Goal: Task Accomplishment & Management: Manage account settings

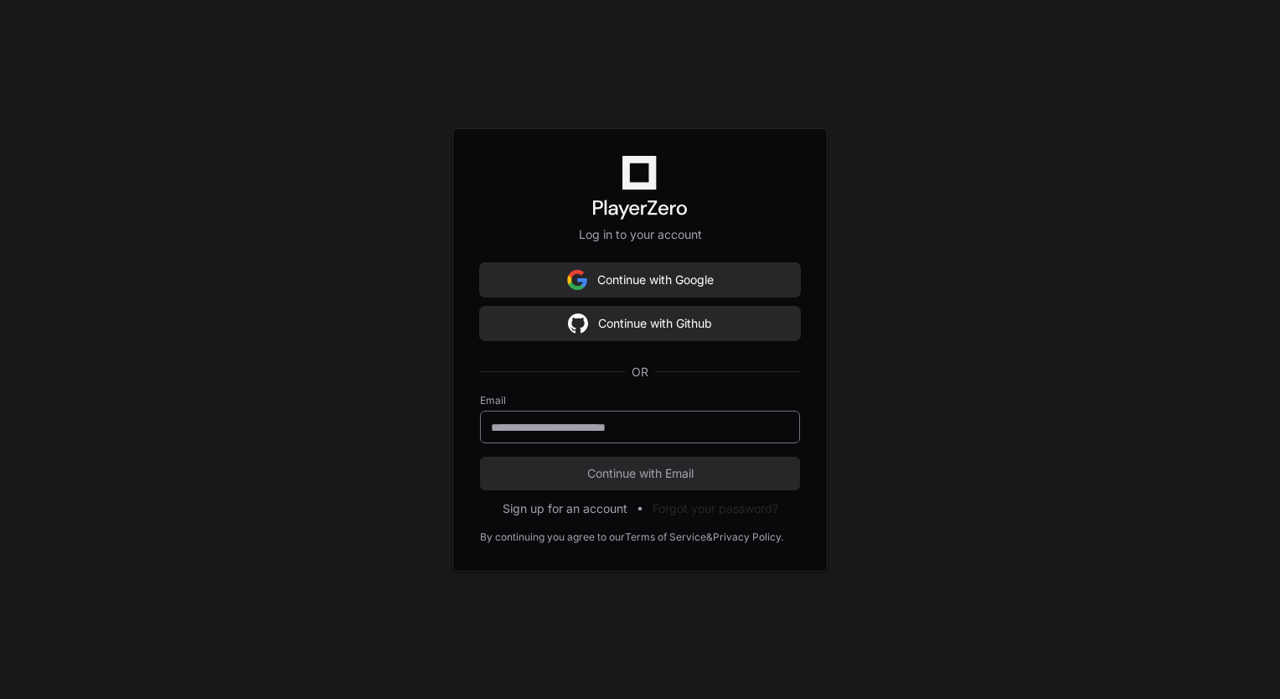
click at [603, 419] on input "email" at bounding box center [640, 427] width 298 height 17
paste input "**********"
type input "**********"
click at [480, 457] on button "Continue with Email" at bounding box center [640, 474] width 320 height 34
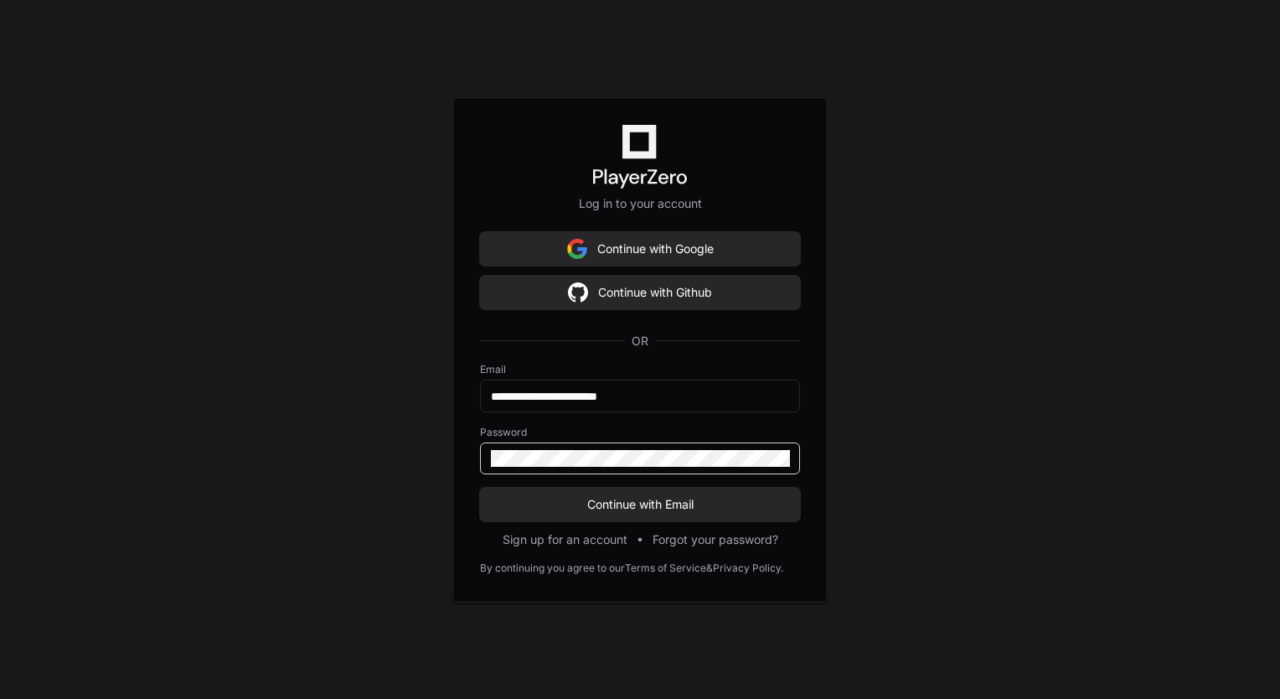
click at [480, 488] on button "Continue with Email" at bounding box center [640, 505] width 320 height 34
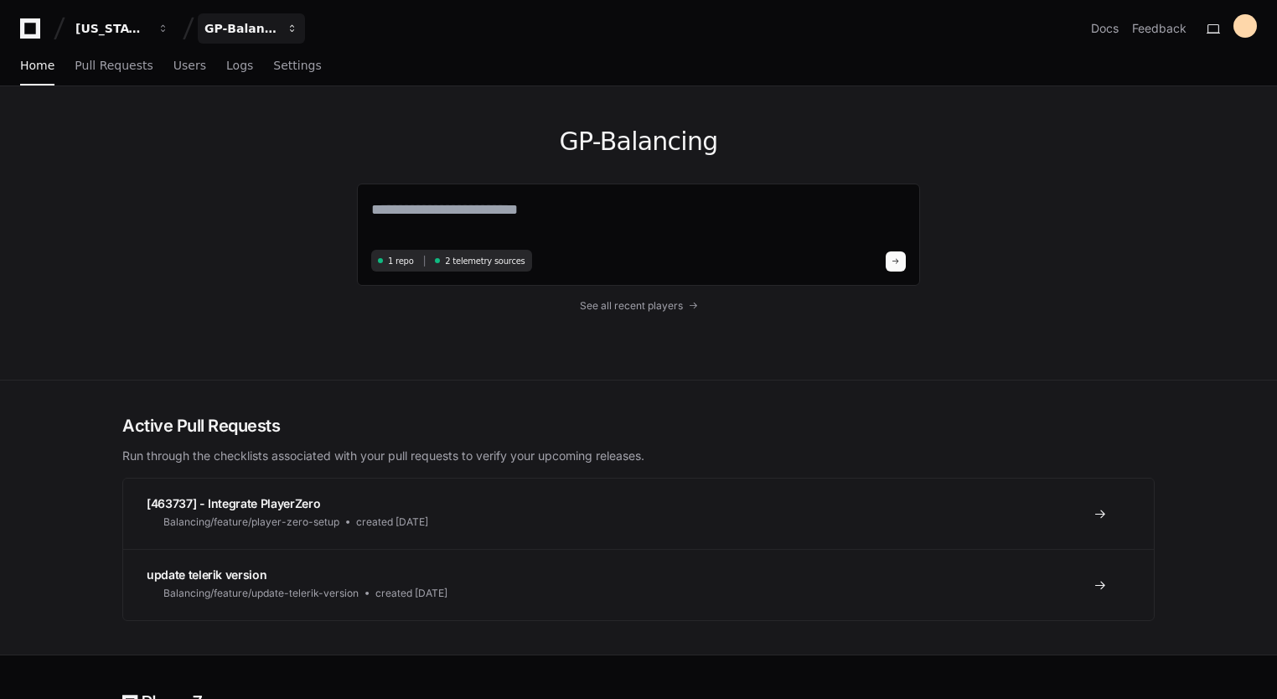
click at [292, 32] on span "button" at bounding box center [293, 29] width 12 height 12
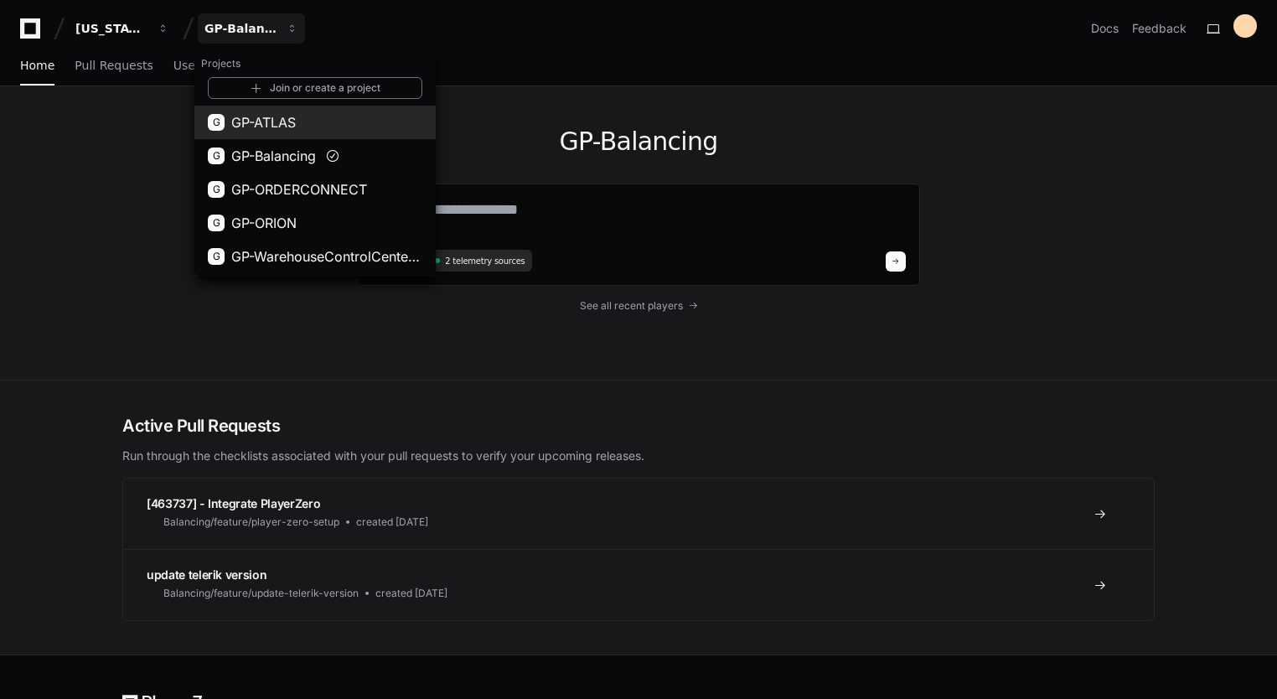
click at [288, 129] on span "GP-ATLAS" at bounding box center [263, 122] width 65 height 20
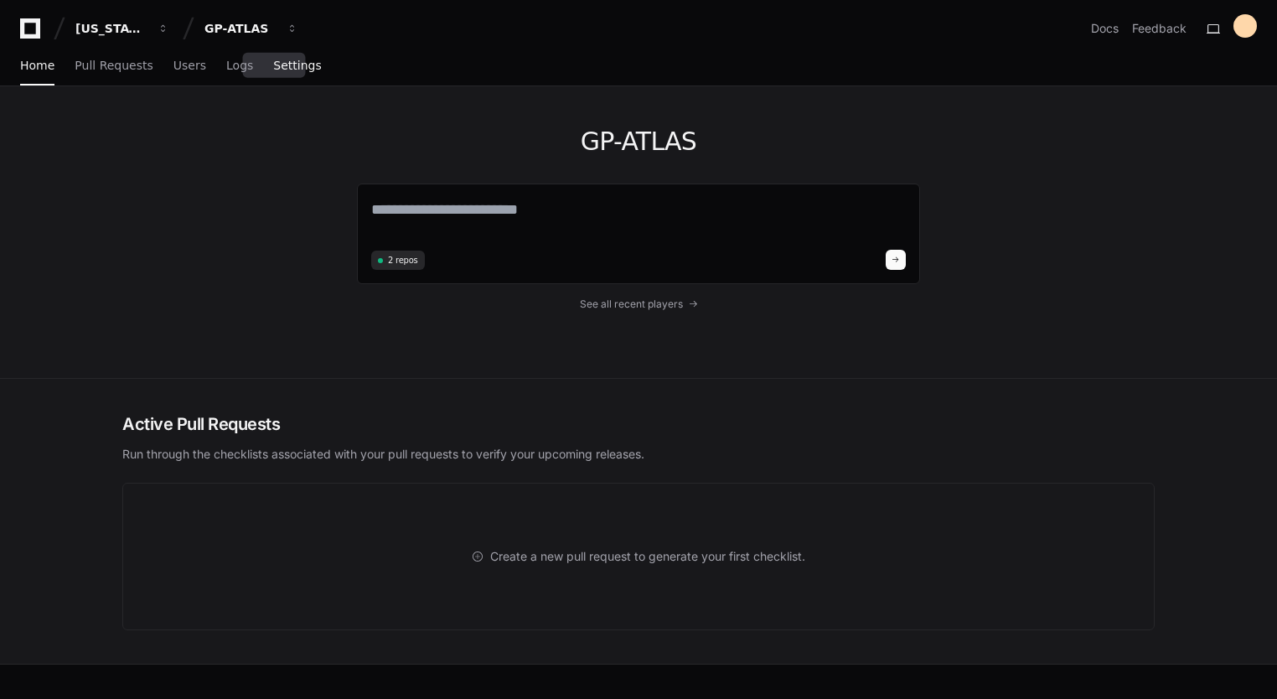
click at [273, 64] on span "Settings" at bounding box center [297, 65] width 48 height 10
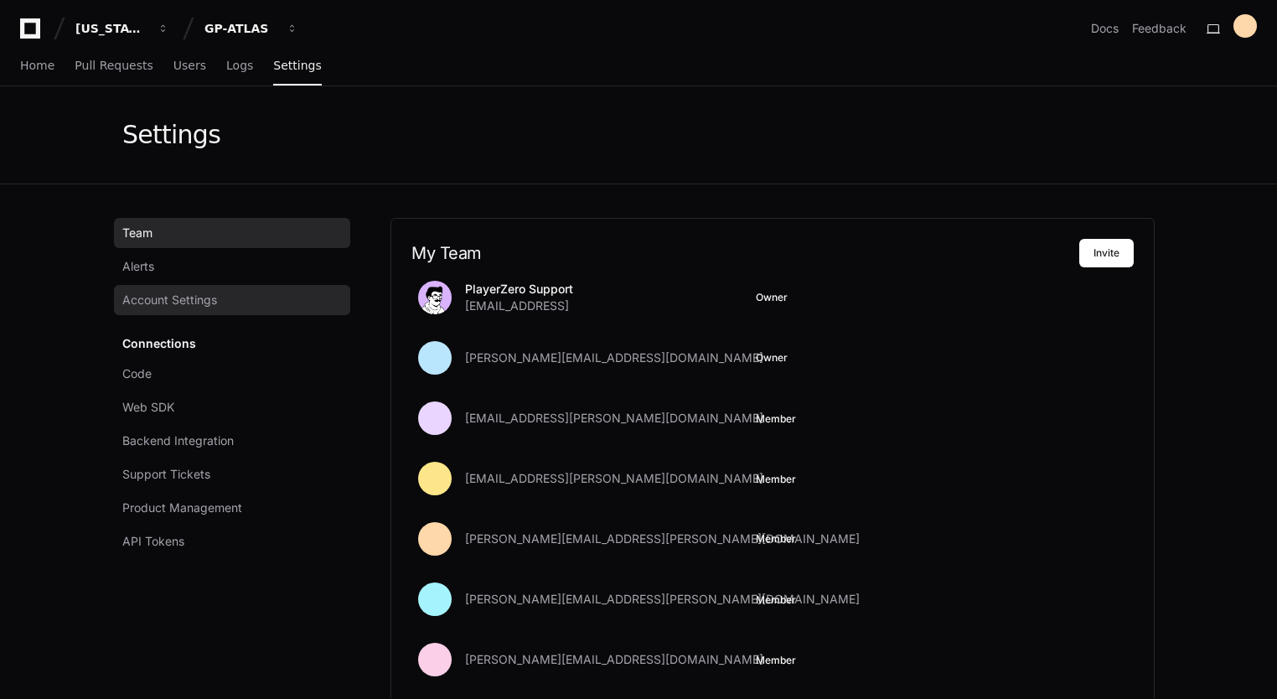
click at [217, 303] on span "Account Settings" at bounding box center [169, 300] width 95 height 17
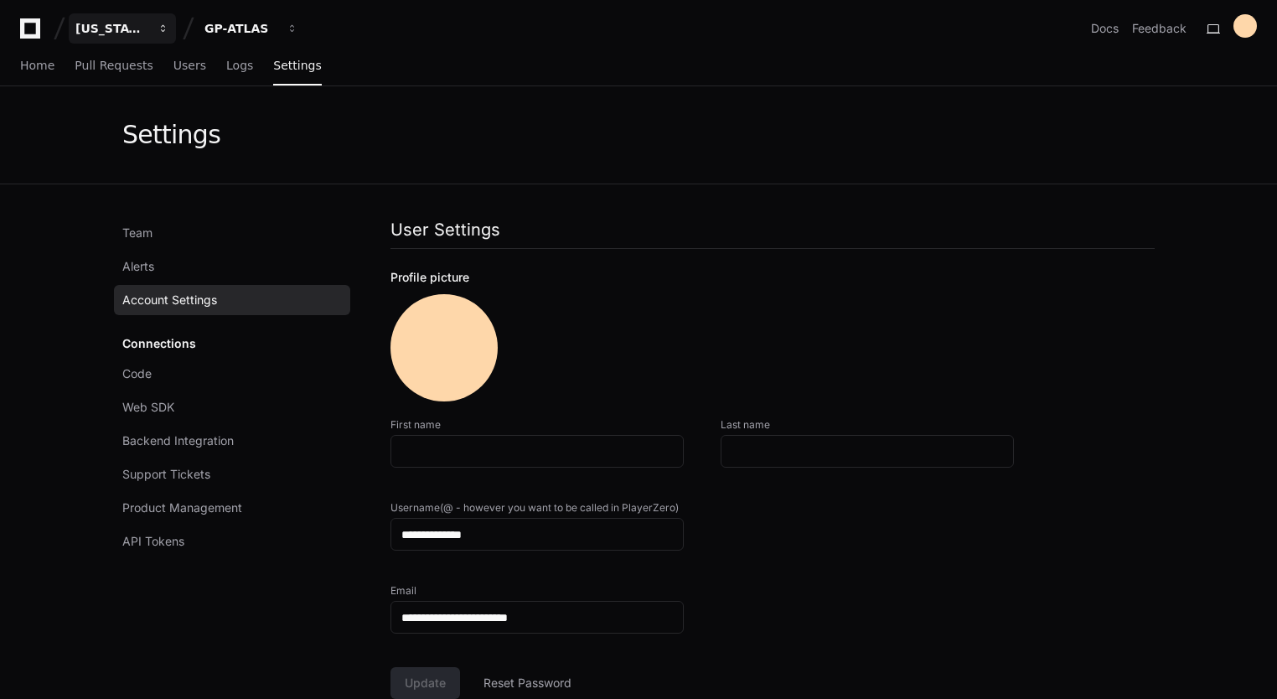
click at [168, 31] on span "button" at bounding box center [164, 29] width 12 height 12
drag, startPoint x: 500, startPoint y: 44, endPoint x: 473, endPoint y: 49, distance: 28.0
click at [500, 44] on app-nav "[US_STATE] Pacific Organizations Manage Organizations G [US_STATE] Pacific GP-A…" at bounding box center [638, 43] width 1277 height 86
click at [293, 35] on button "GP-ATLAS" at bounding box center [251, 28] width 107 height 30
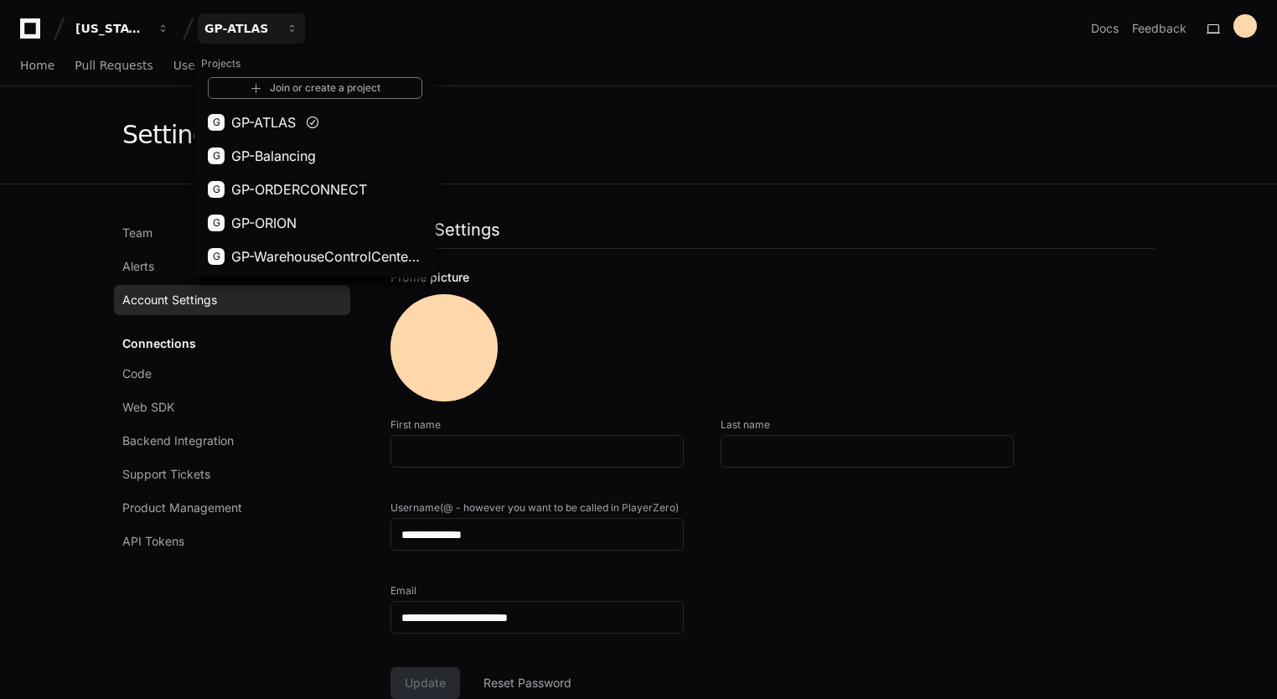
click at [523, 42] on div "[US_STATE] Pacific GP-ATLAS Projects Join or create a project G GP-ATLAS G GP-B…" at bounding box center [638, 28] width 1237 height 30
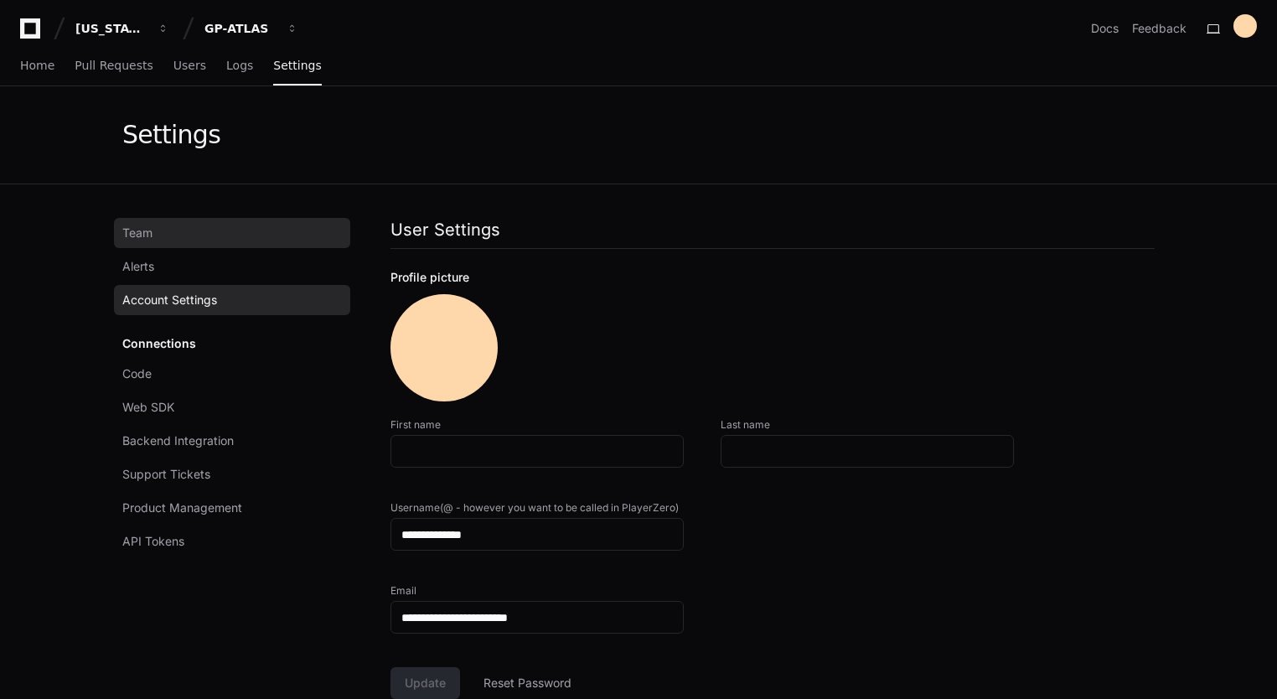
click at [136, 231] on span "Team" at bounding box center [137, 233] width 30 height 17
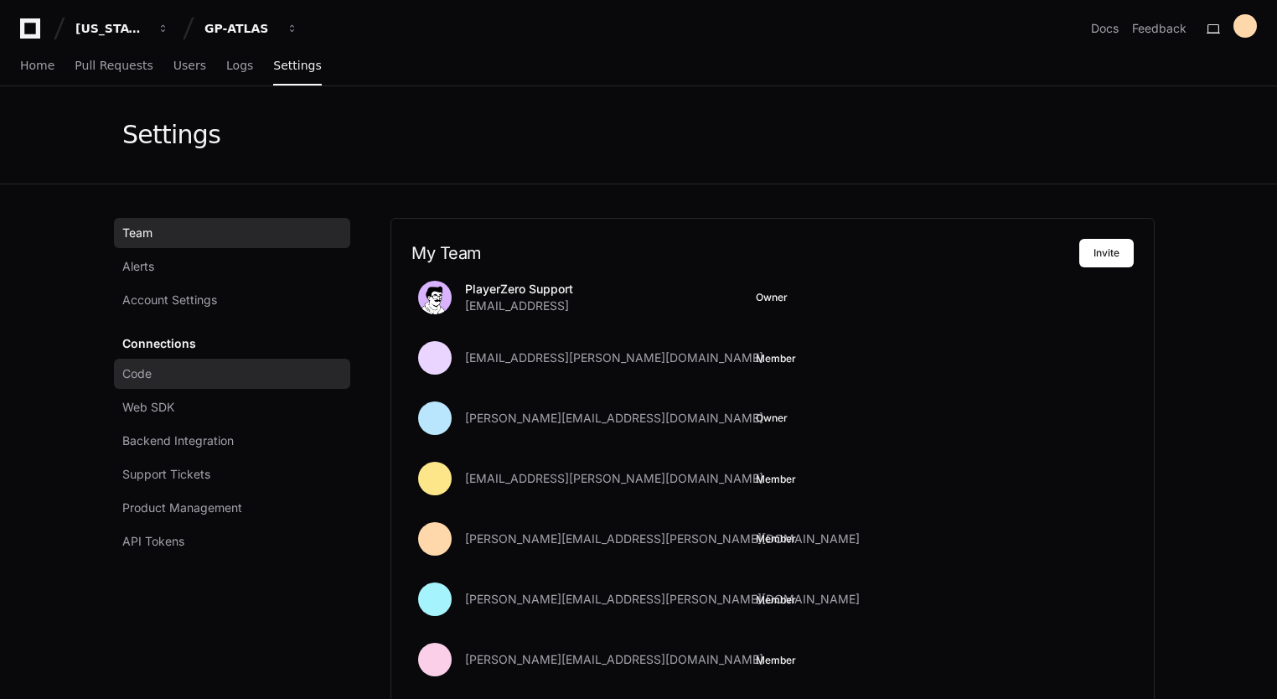
click at [147, 374] on span "Code" at bounding box center [136, 373] width 29 height 17
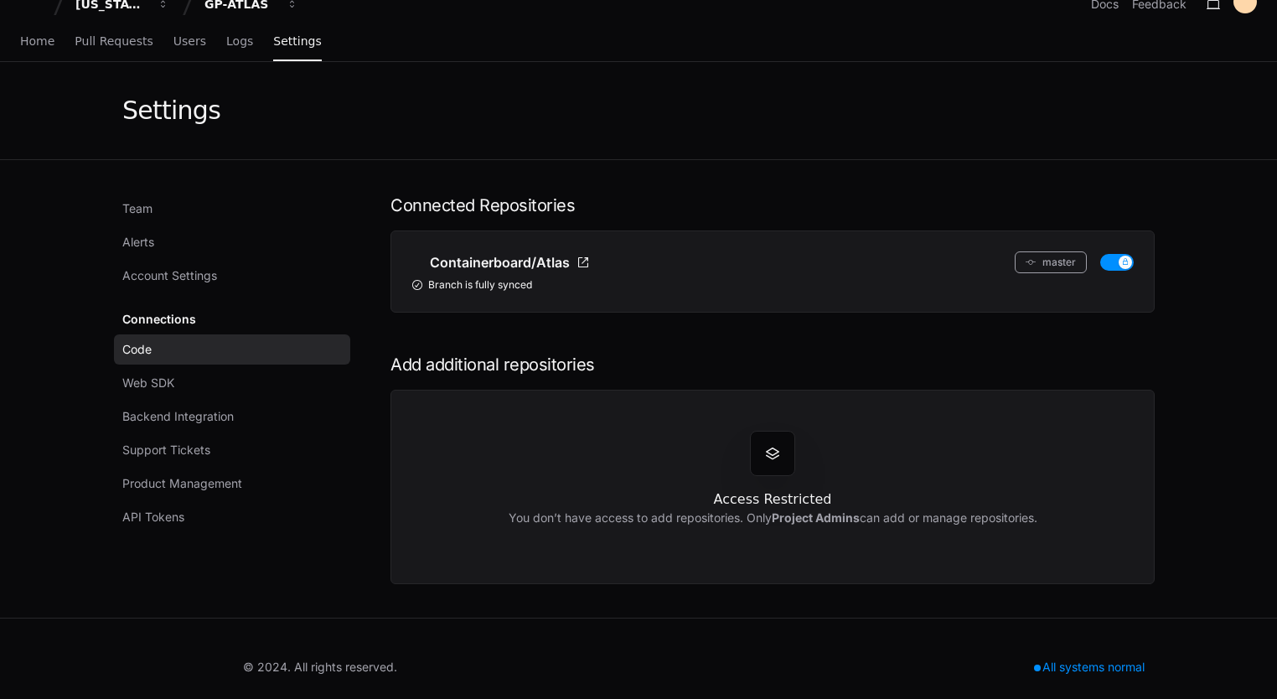
scroll to position [39, 0]
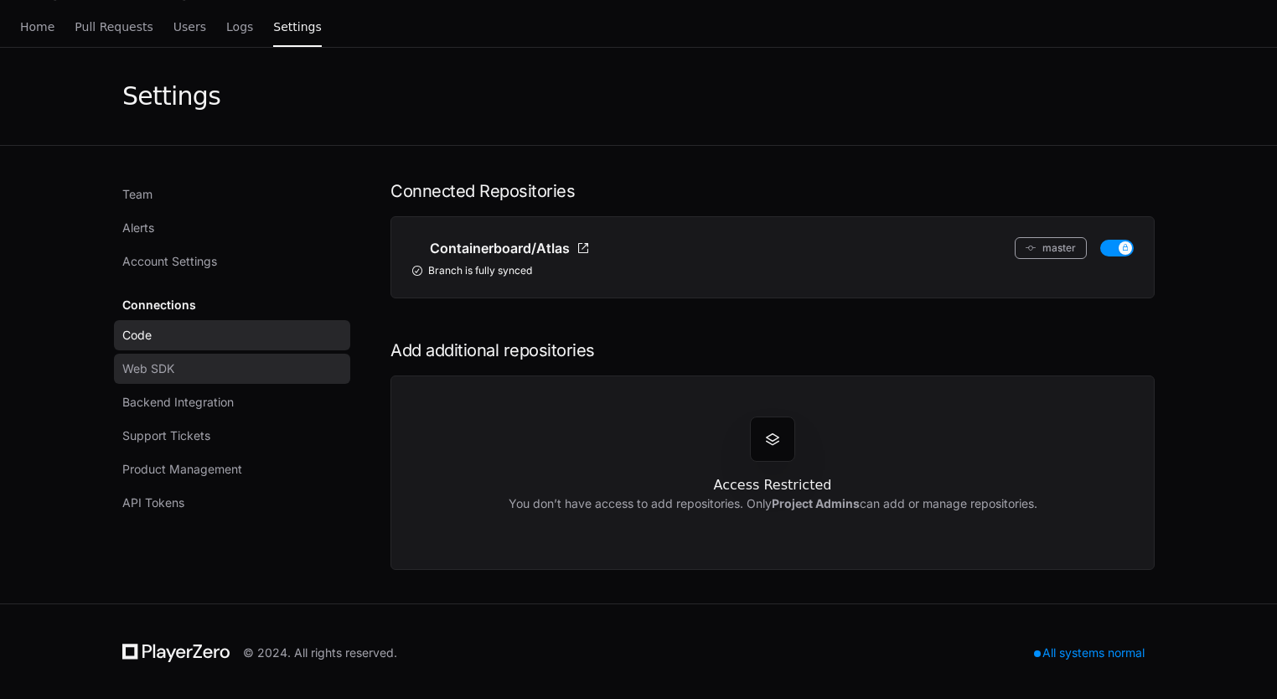
click at [154, 370] on span "Web SDK" at bounding box center [148, 368] width 52 height 17
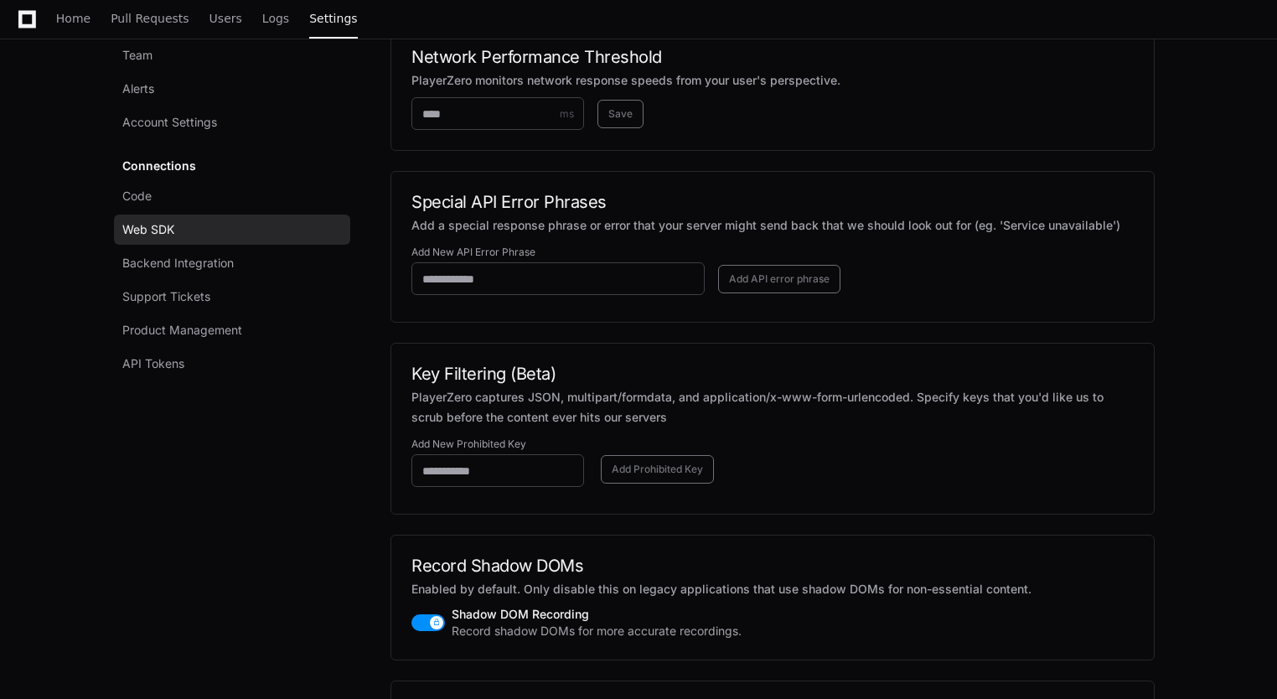
scroll to position [1759, 0]
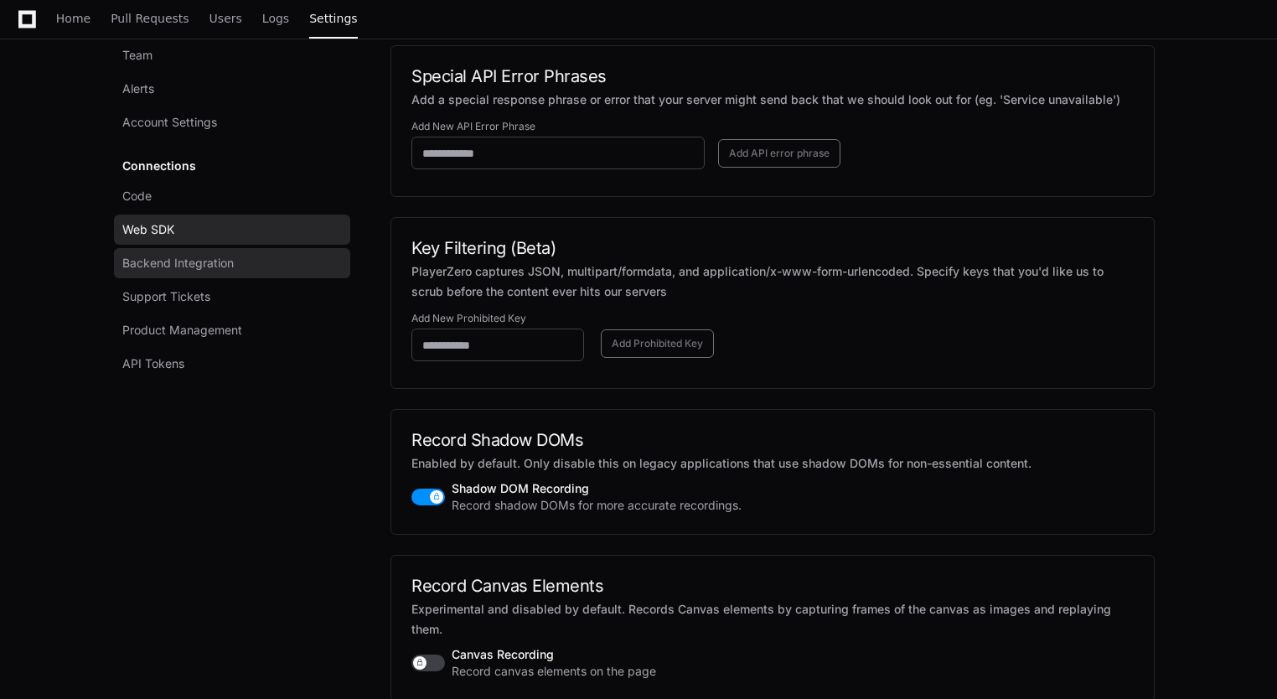
click at [132, 263] on span "Backend Integration" at bounding box center [177, 263] width 111 height 17
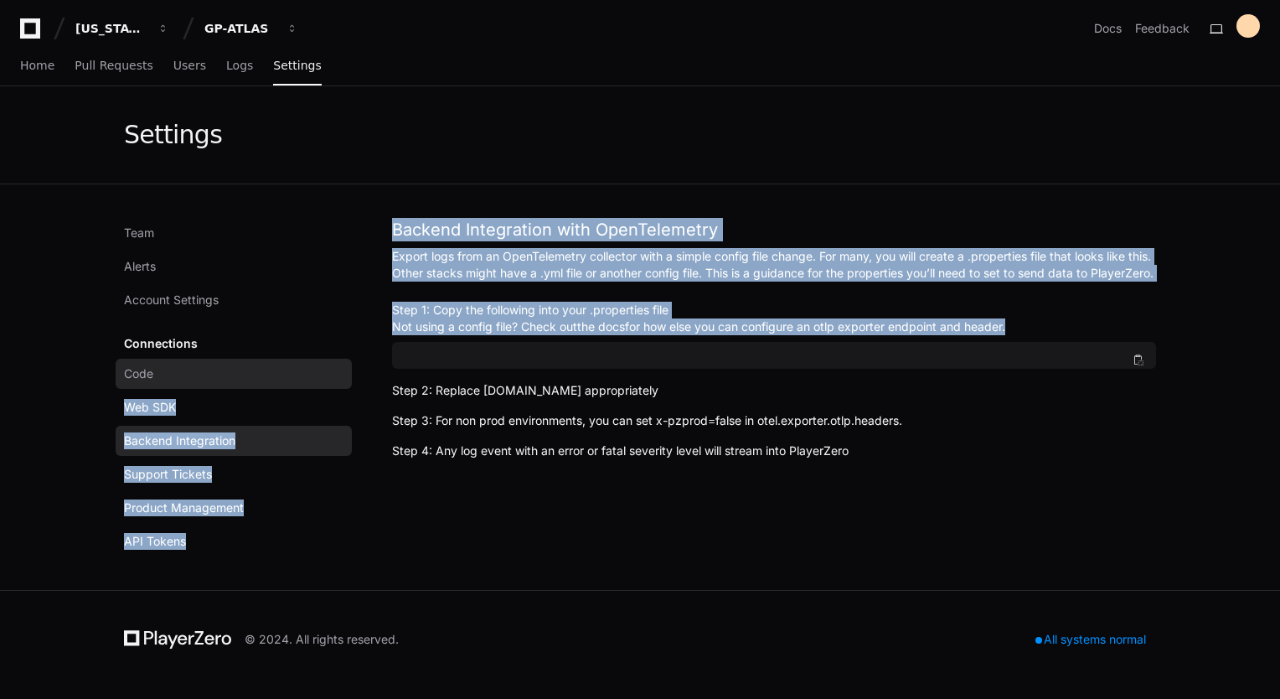
drag, startPoint x: 967, startPoint y: 374, endPoint x: 342, endPoint y: 377, distance: 625.0
click at [342, 377] on div "Team Alerts Account Settings Connections Code Web SDK Backend Integration Suppo…" at bounding box center [640, 387] width 1032 height 338
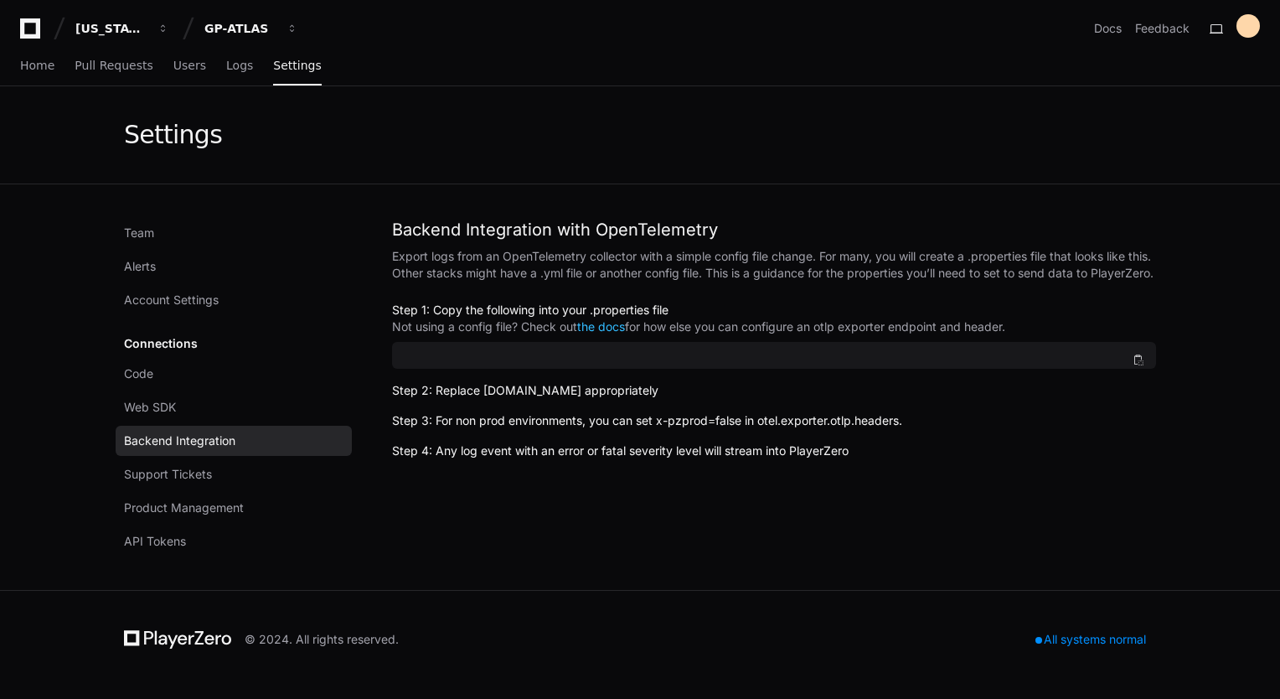
click at [1151, 494] on div "Backend Integration with OpenTelemetry Export logs from an OpenTelemetry collec…" at bounding box center [774, 387] width 764 height 338
click at [1134, 365] on span at bounding box center [1138, 360] width 10 height 10
click at [1139, 365] on span at bounding box center [1138, 360] width 10 height 10
click at [141, 548] on span "API Tokens" at bounding box center [155, 541] width 62 height 17
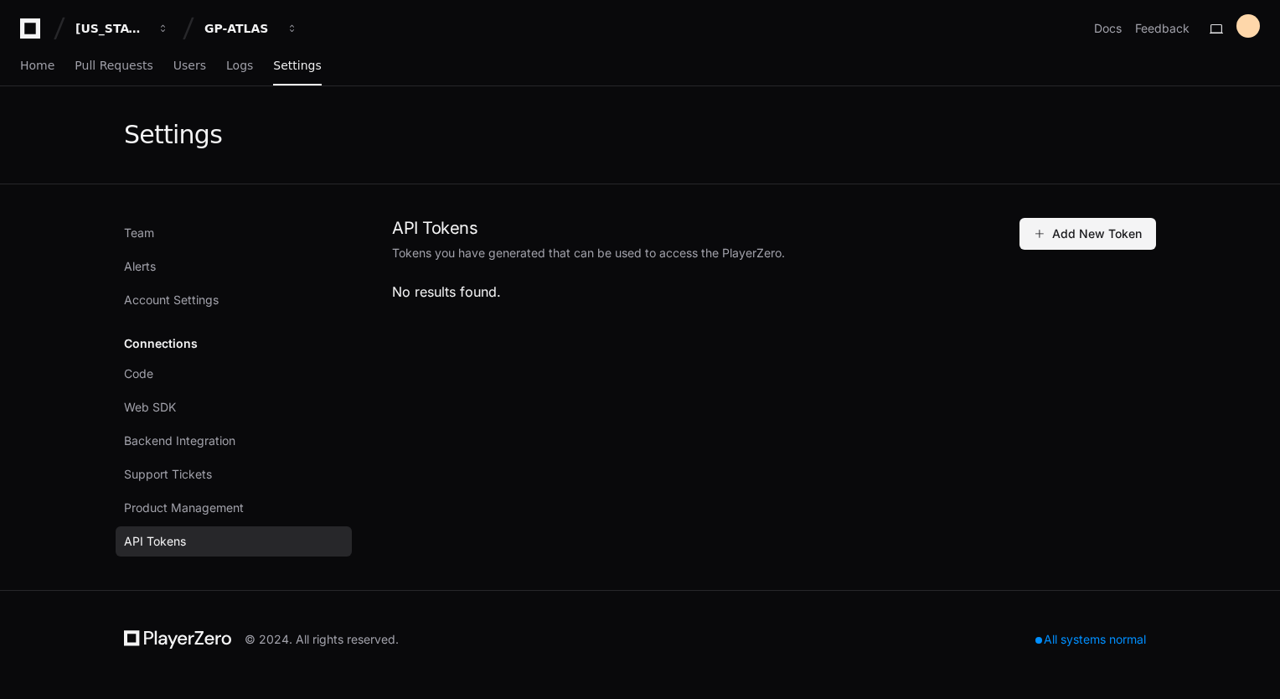
click at [1070, 239] on span "Add New Token" at bounding box center [1088, 233] width 108 height 17
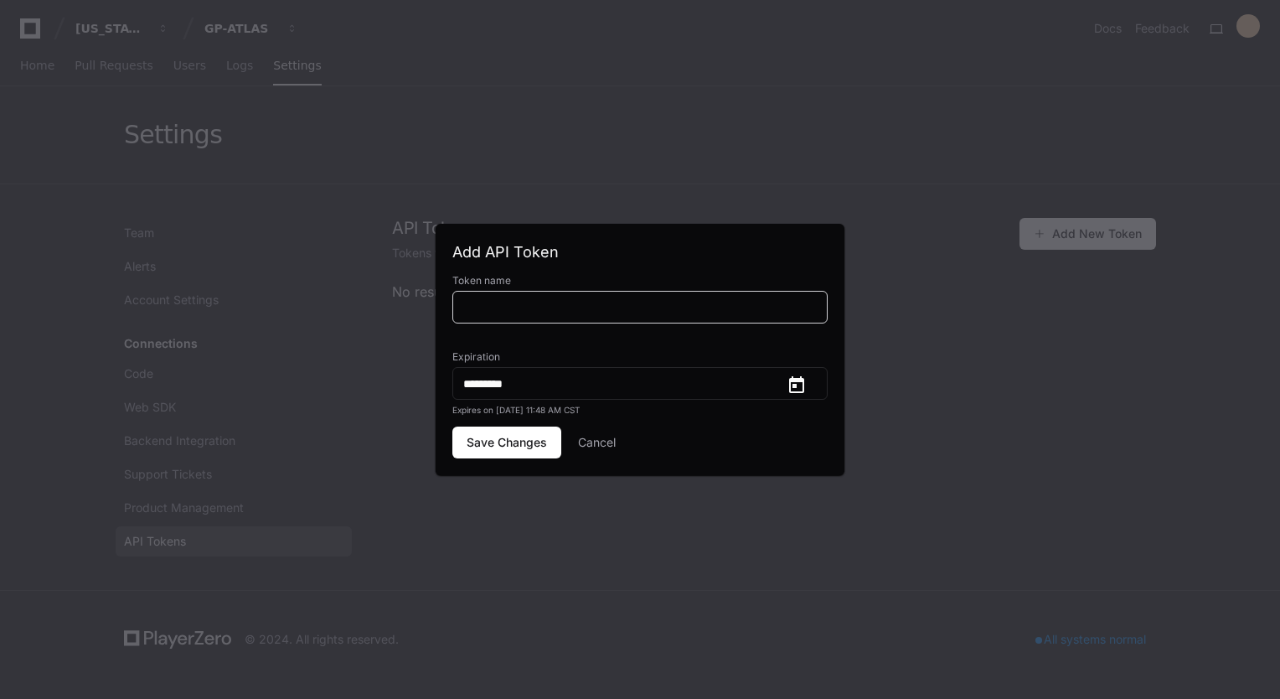
click at [612, 314] on input at bounding box center [640, 307] width 354 height 17
click at [527, 317] on div at bounding box center [639, 307] width 375 height 33
paste input "**********"
type input "**********"
click at [514, 447] on span "Save Changes" at bounding box center [507, 442] width 80 height 17
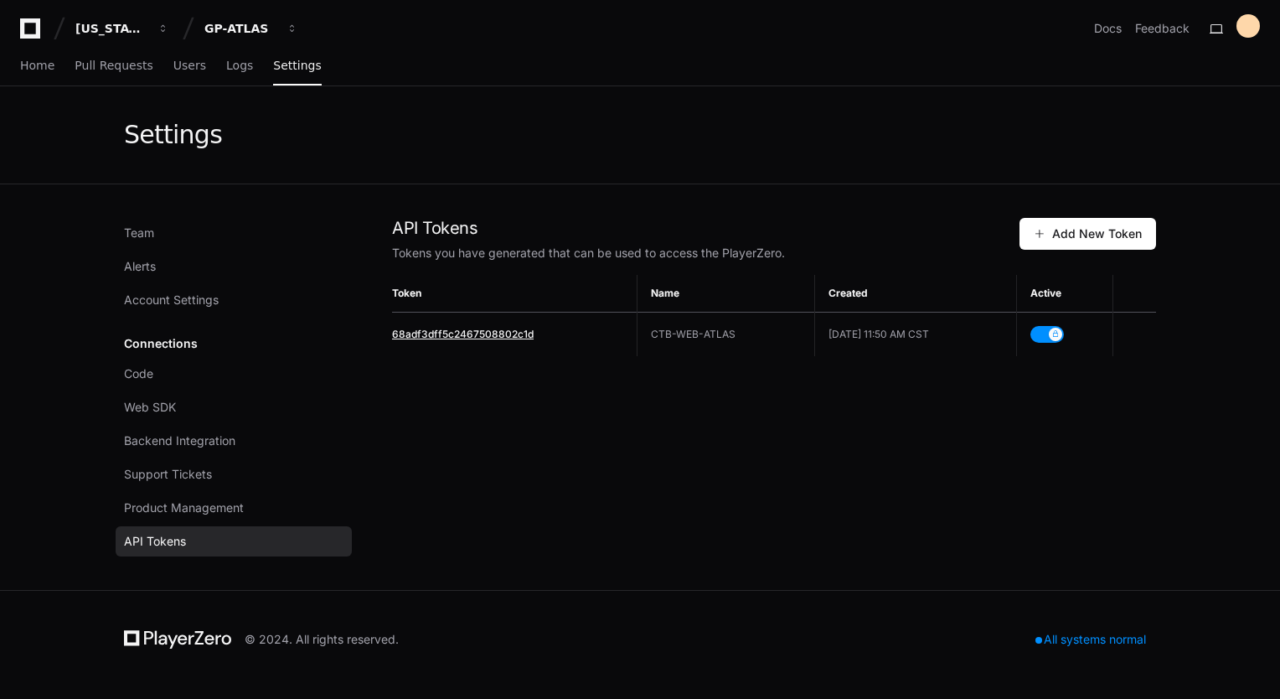
click at [483, 337] on span "68adf3dff5c2467508802c1d" at bounding box center [463, 334] width 142 height 13
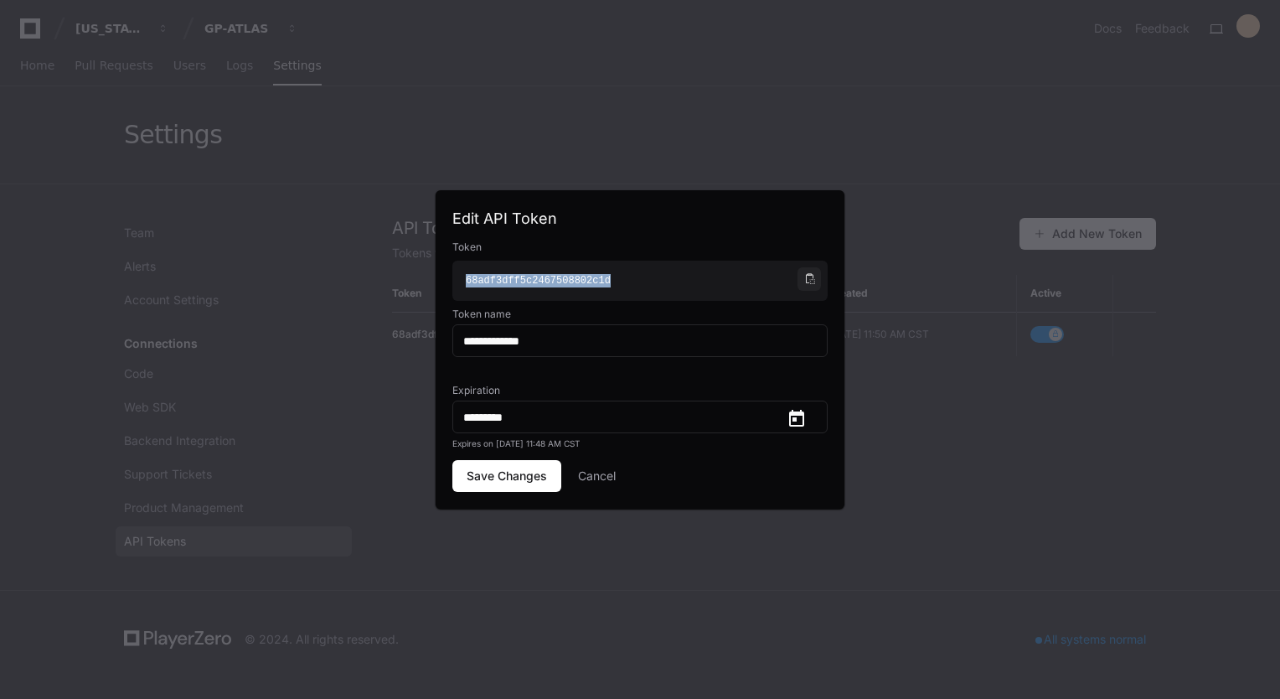
click at [808, 278] on span at bounding box center [809, 279] width 10 height 10
copy div "68 adf 3 dff 5 c 2467508802 c 1 d"
click at [687, 137] on div at bounding box center [640, 349] width 1280 height 699
